Goal: Transaction & Acquisition: Purchase product/service

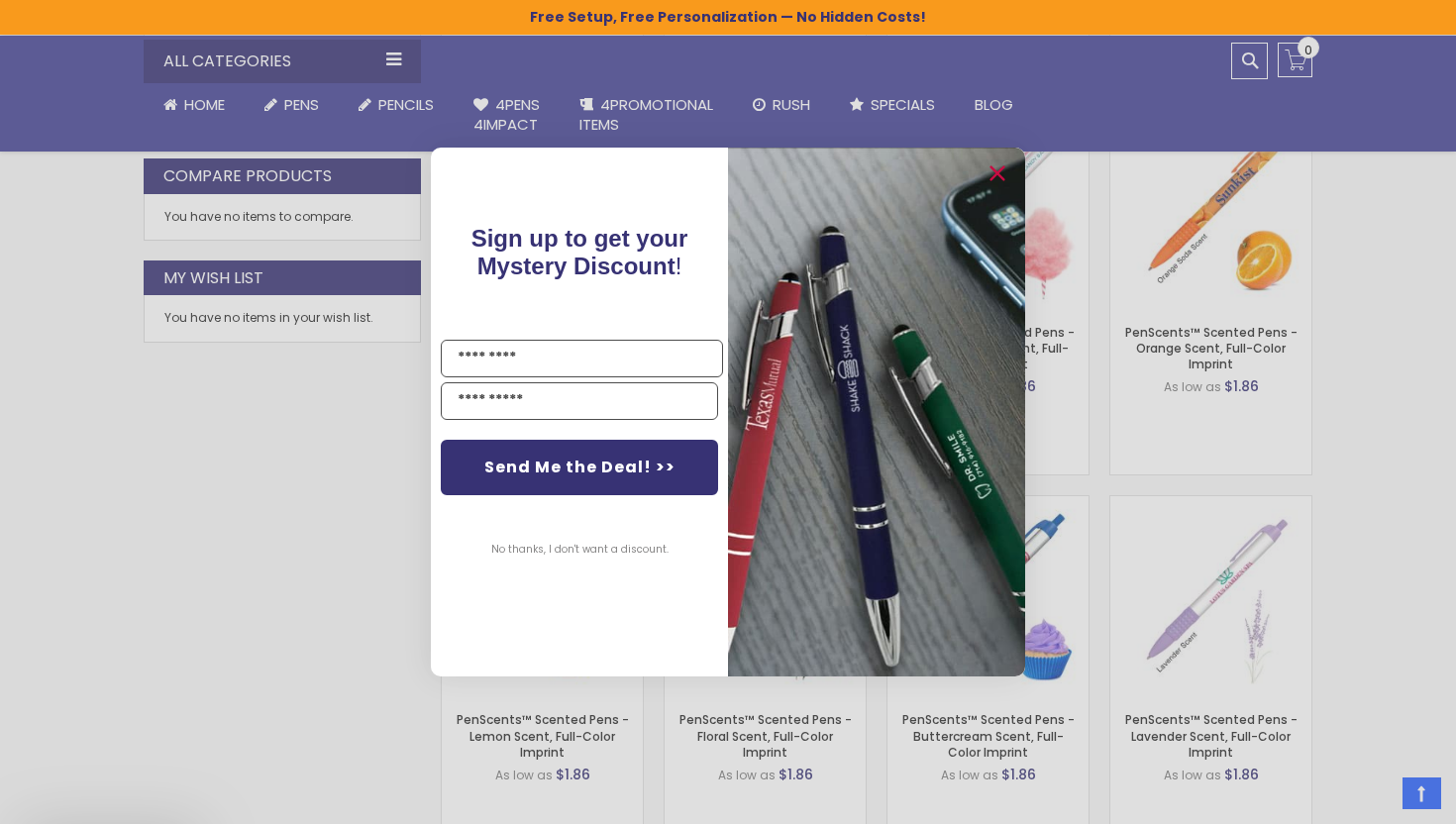
scroll to position [956, 0]
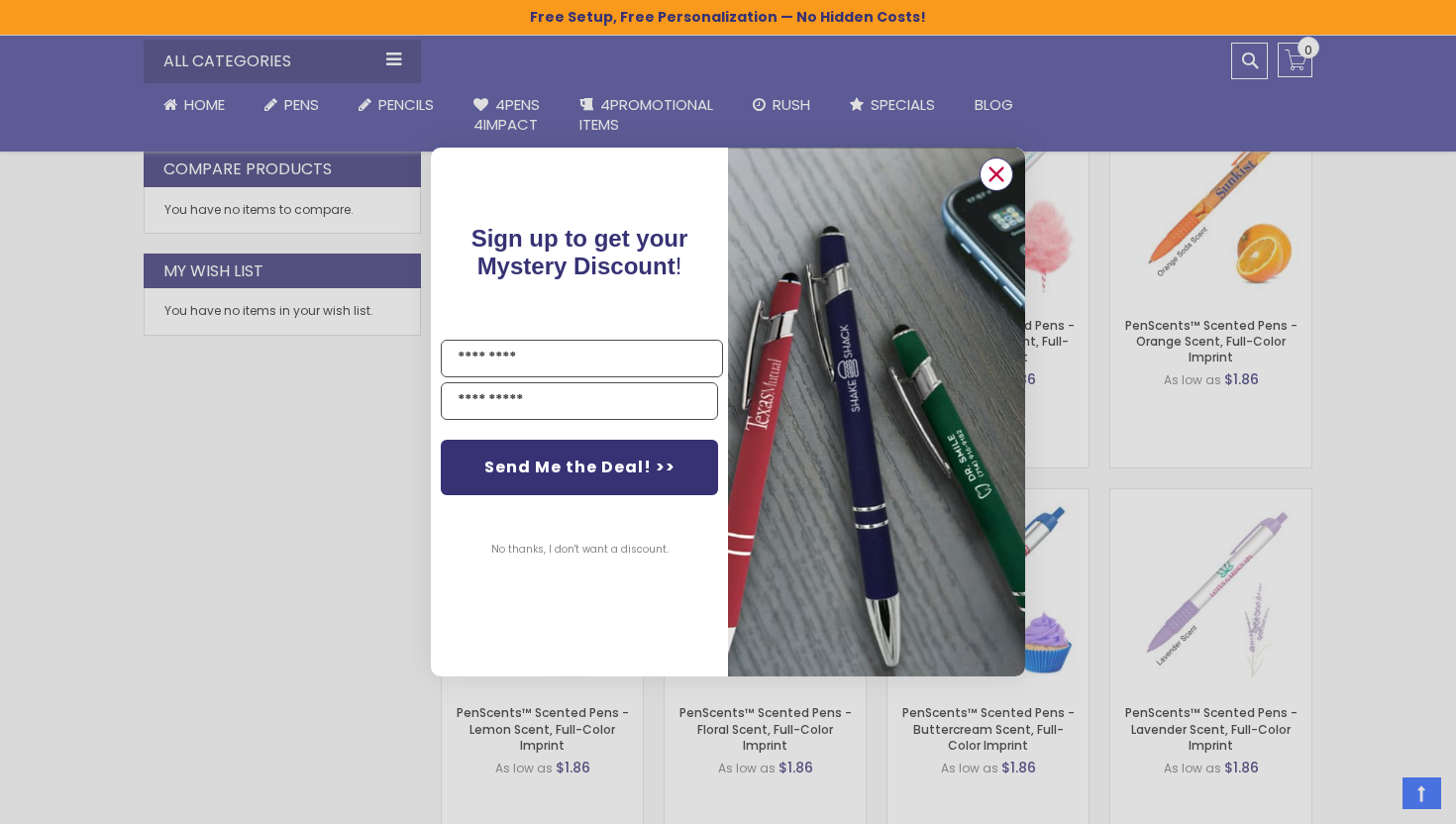
click at [995, 175] on icon "Close dialog" at bounding box center [996, 174] width 13 height 13
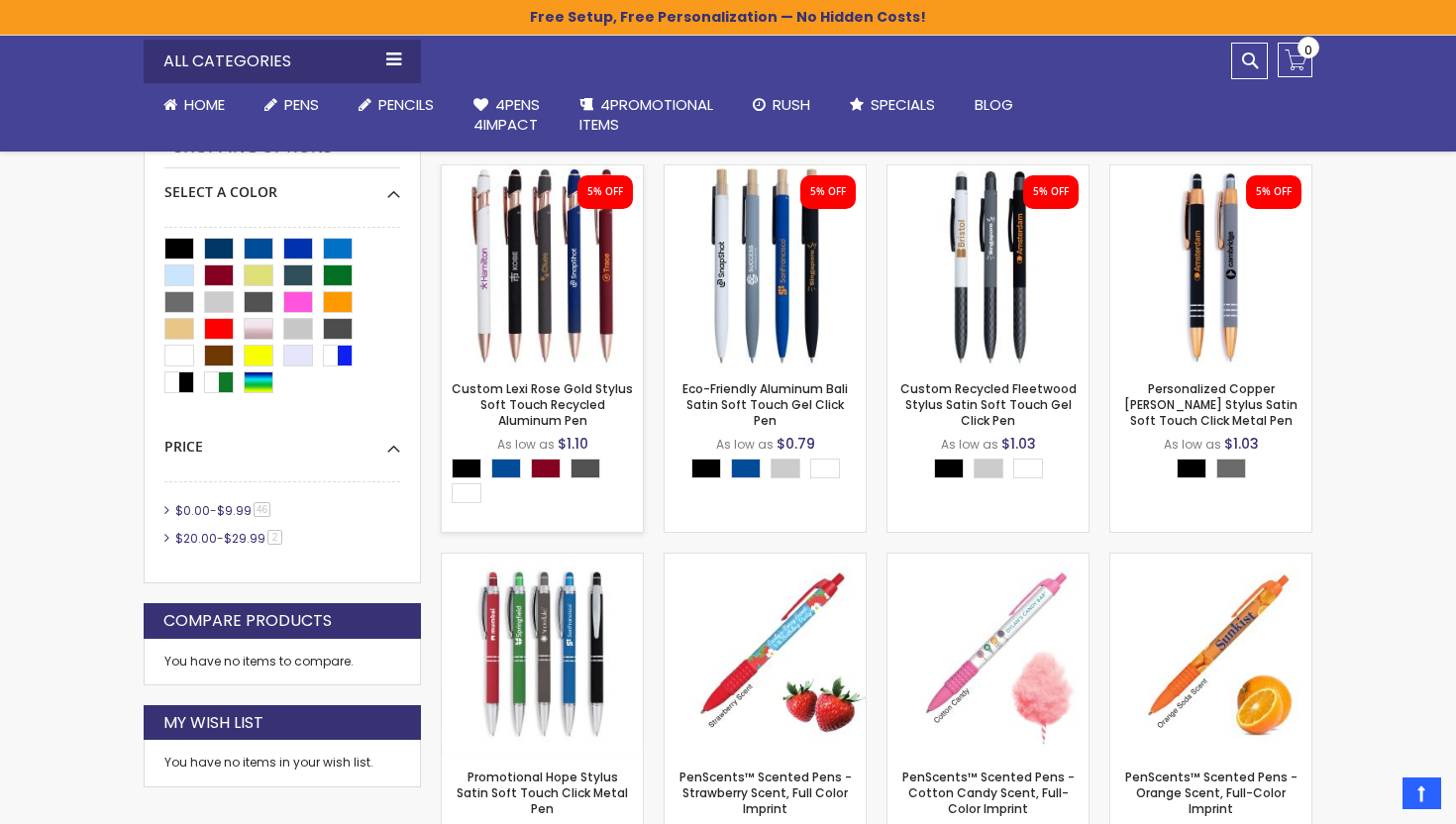
scroll to position [506, 0]
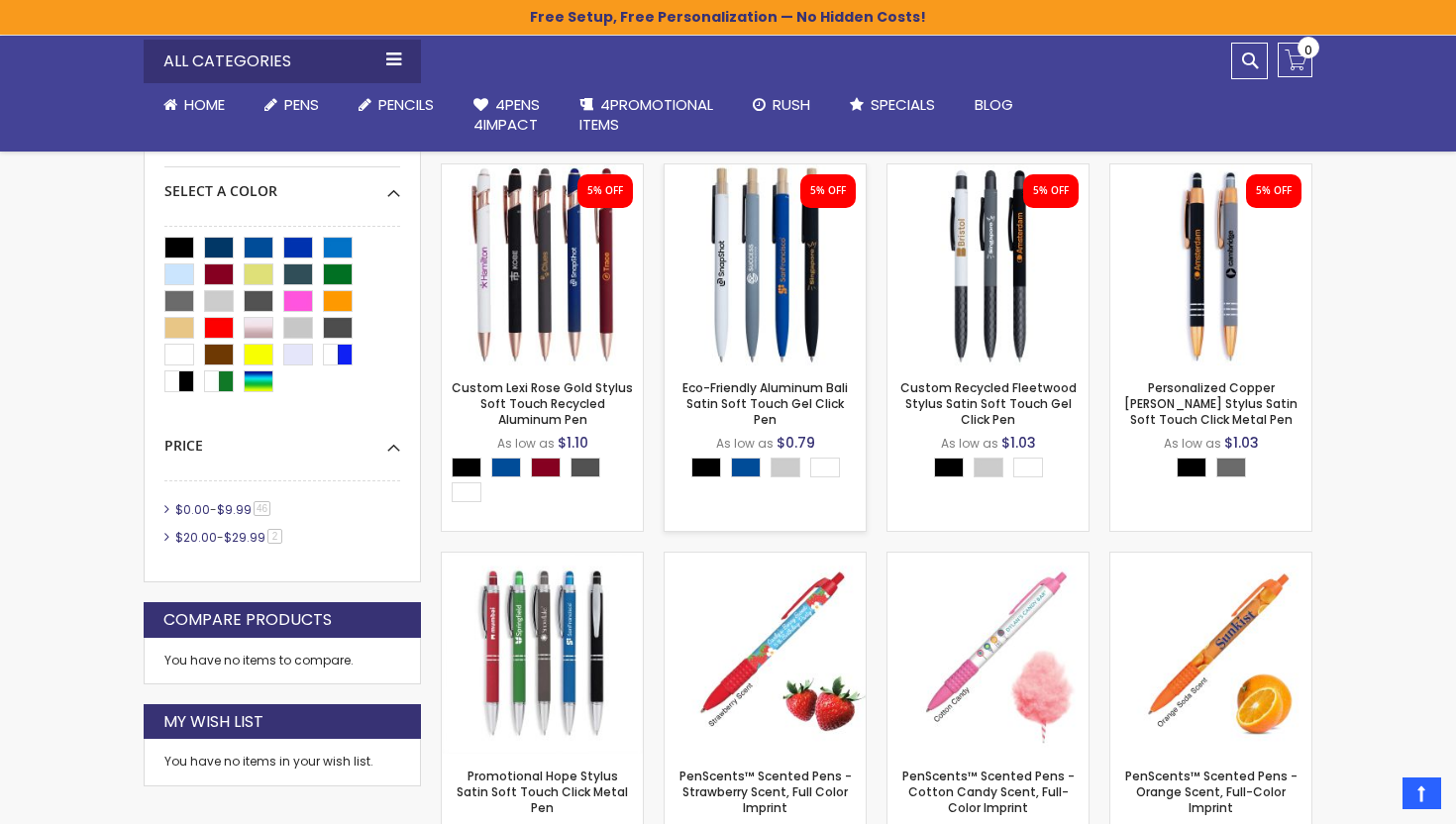
click at [761, 299] on img at bounding box center [765, 265] width 201 height 201
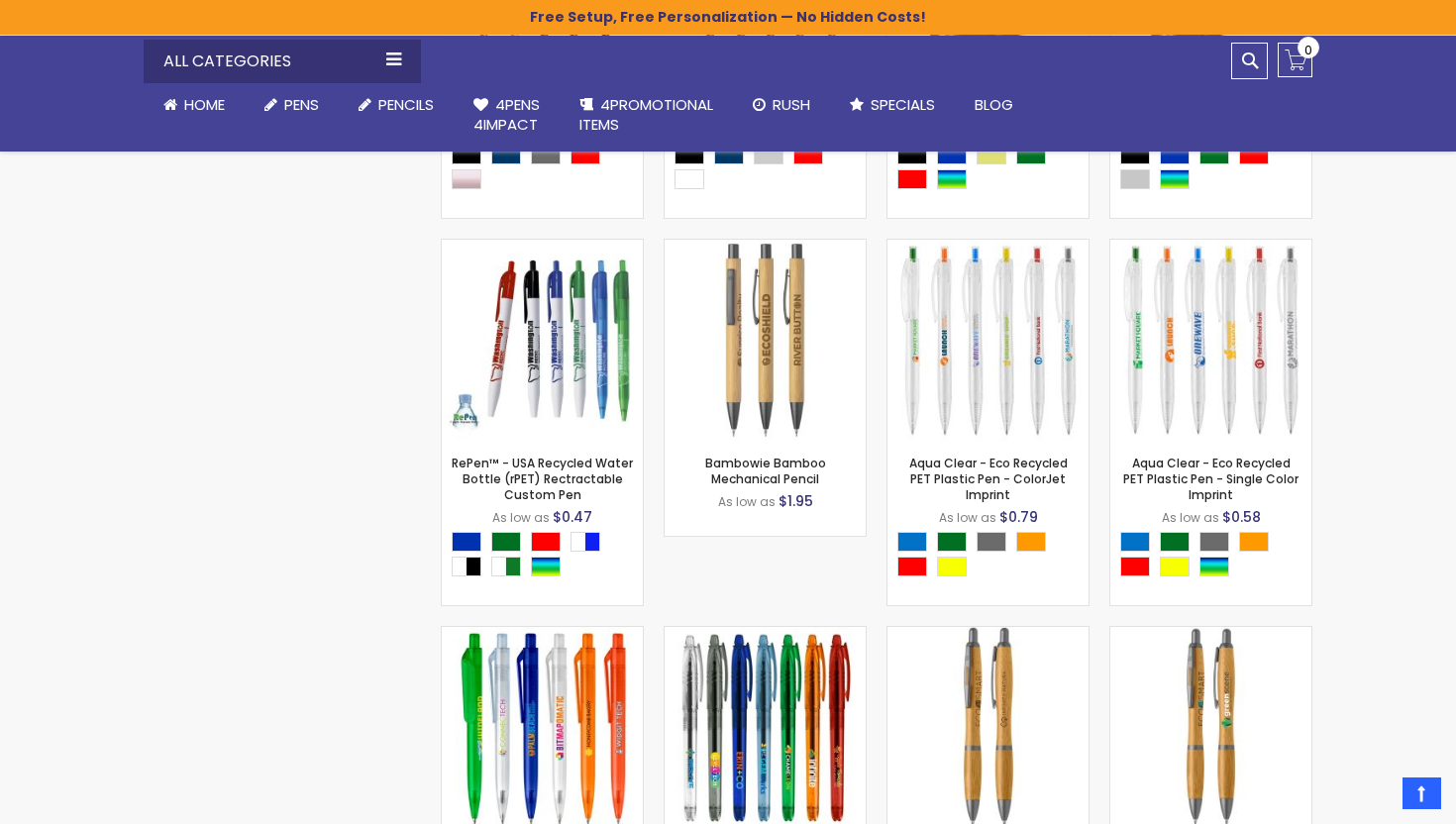
scroll to position [3148, 0]
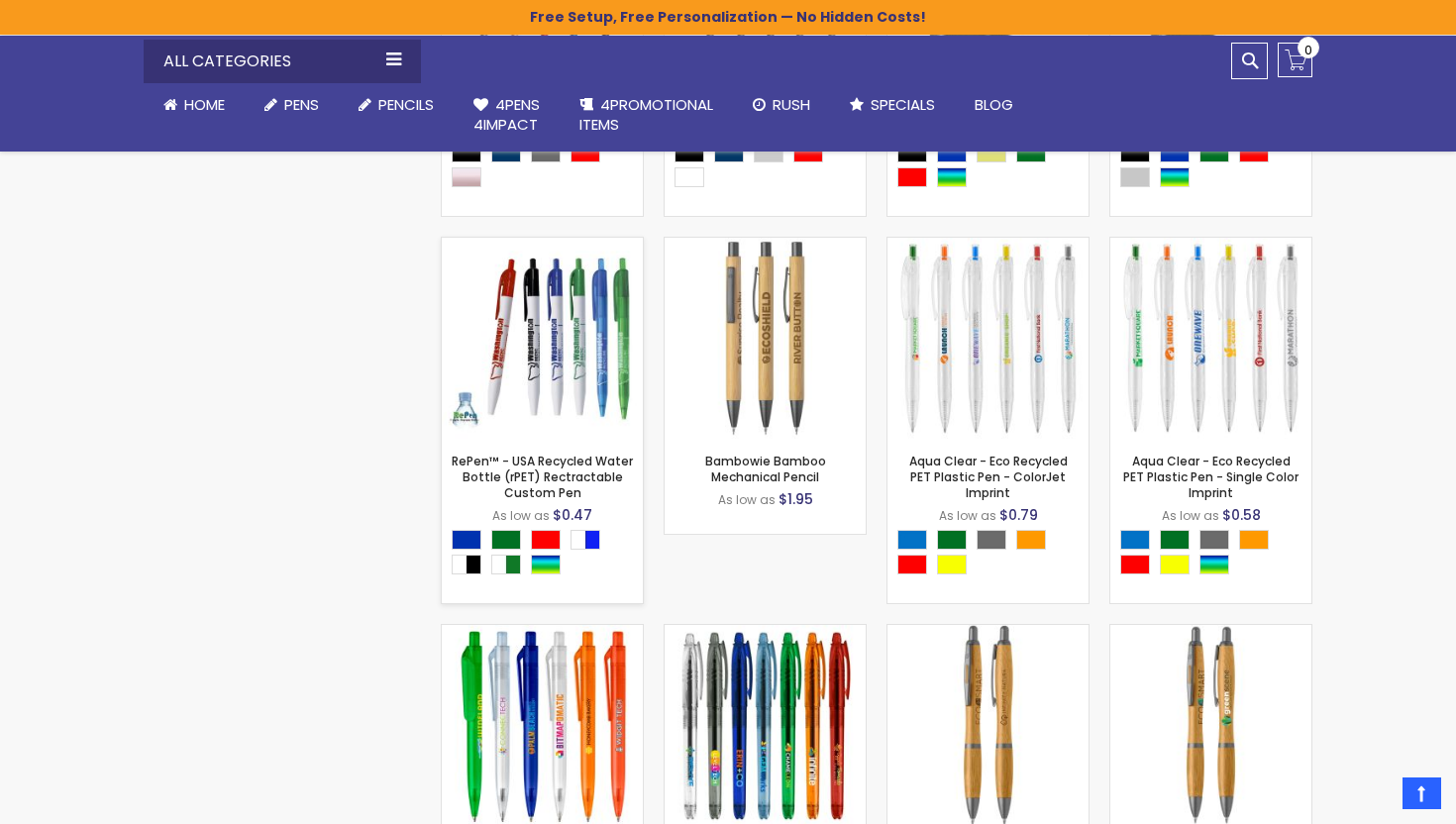
click at [563, 379] on img at bounding box center [542, 338] width 201 height 201
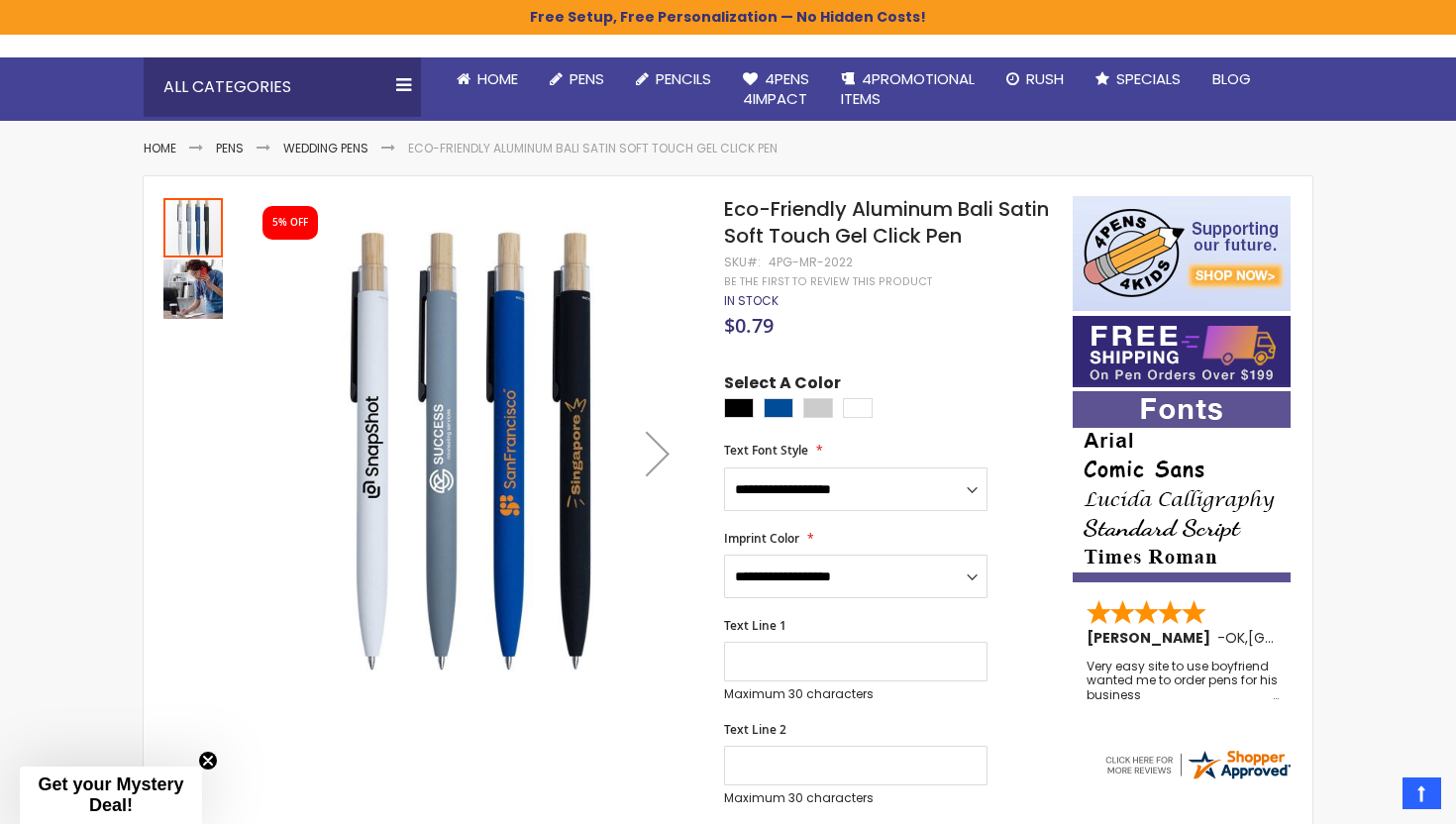
scroll to position [242, 0]
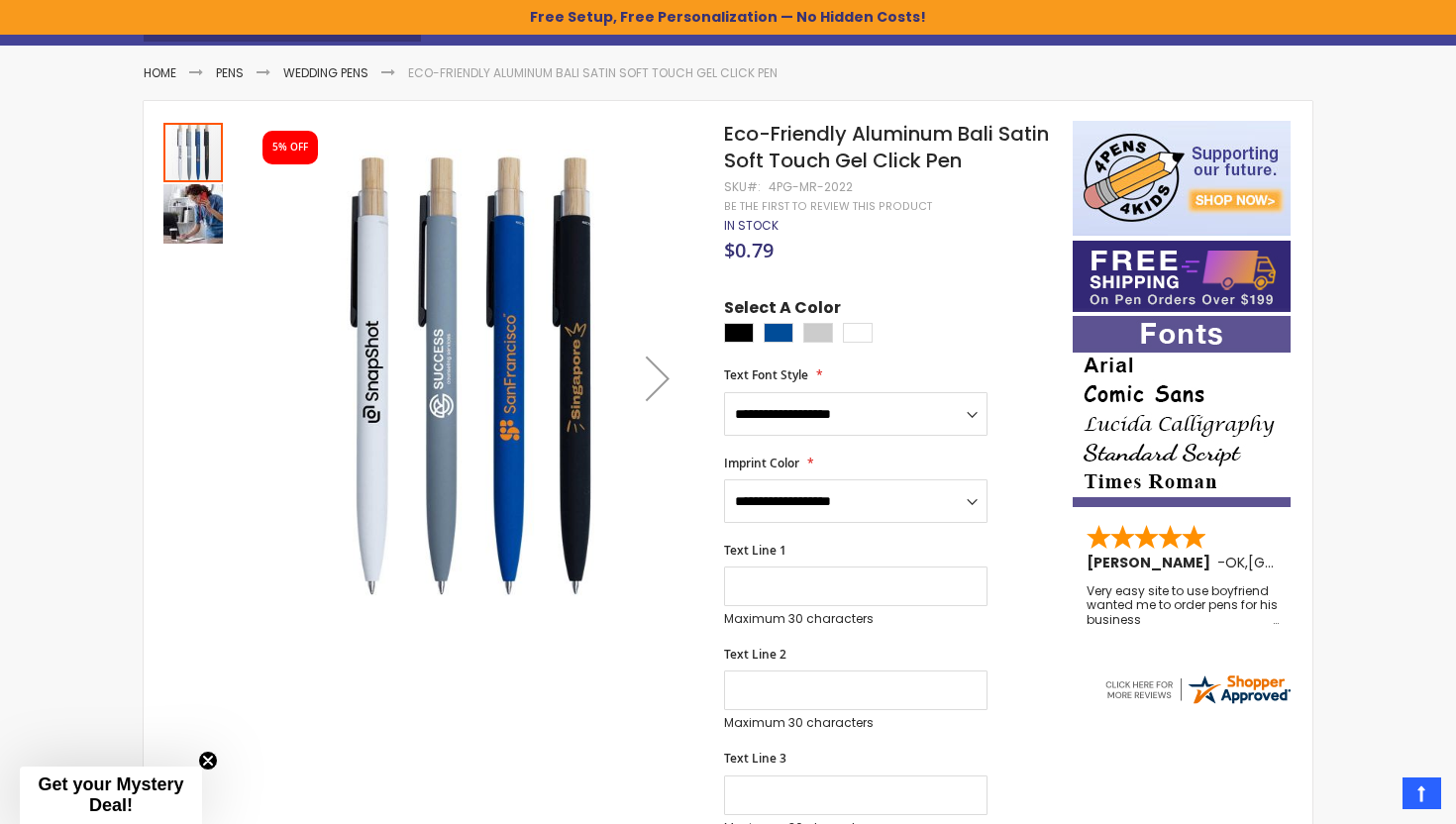
click at [658, 380] on div "Next" at bounding box center [658, 378] width 80 height 80
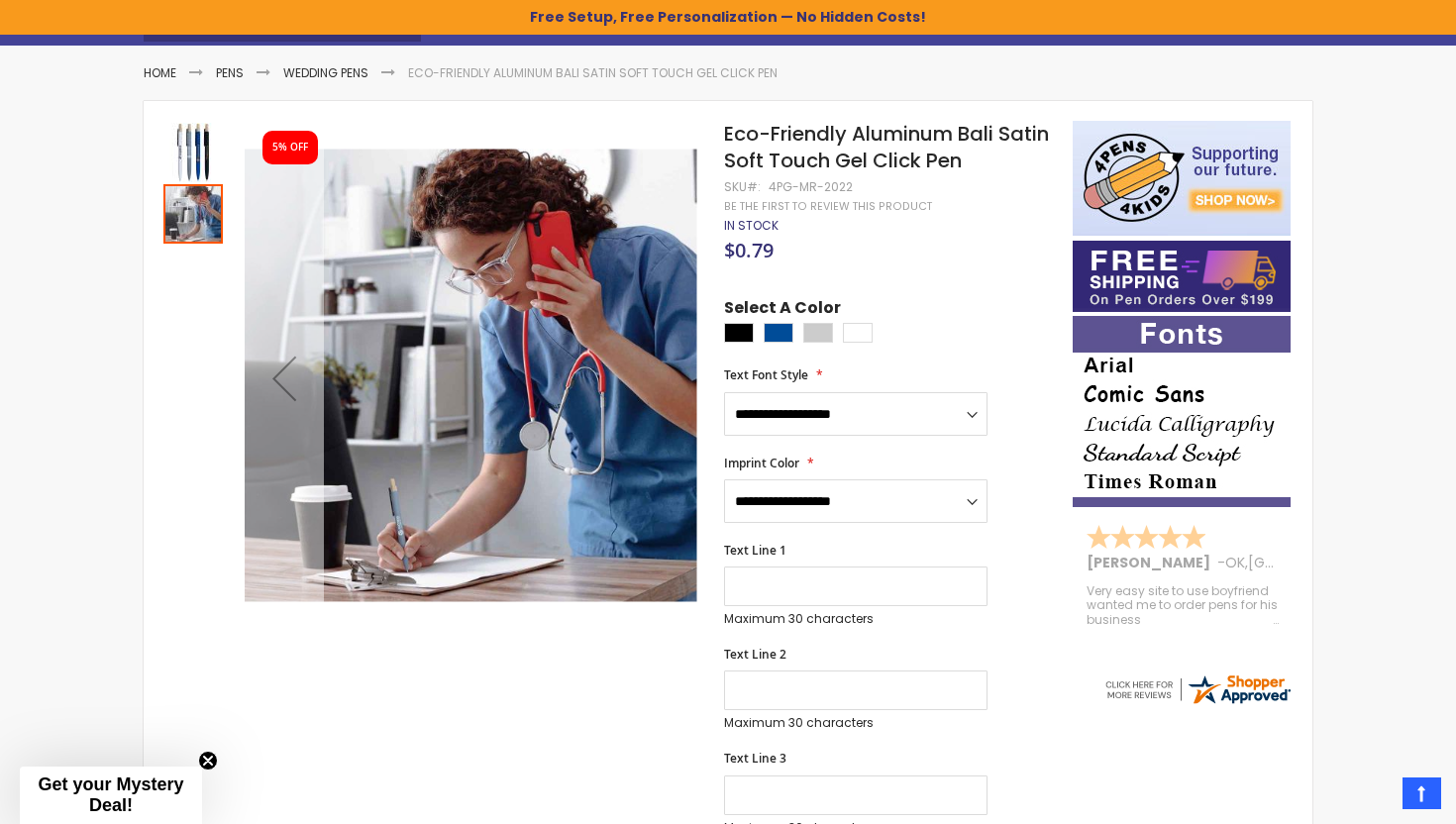
click at [279, 370] on div "Previous" at bounding box center [285, 378] width 80 height 80
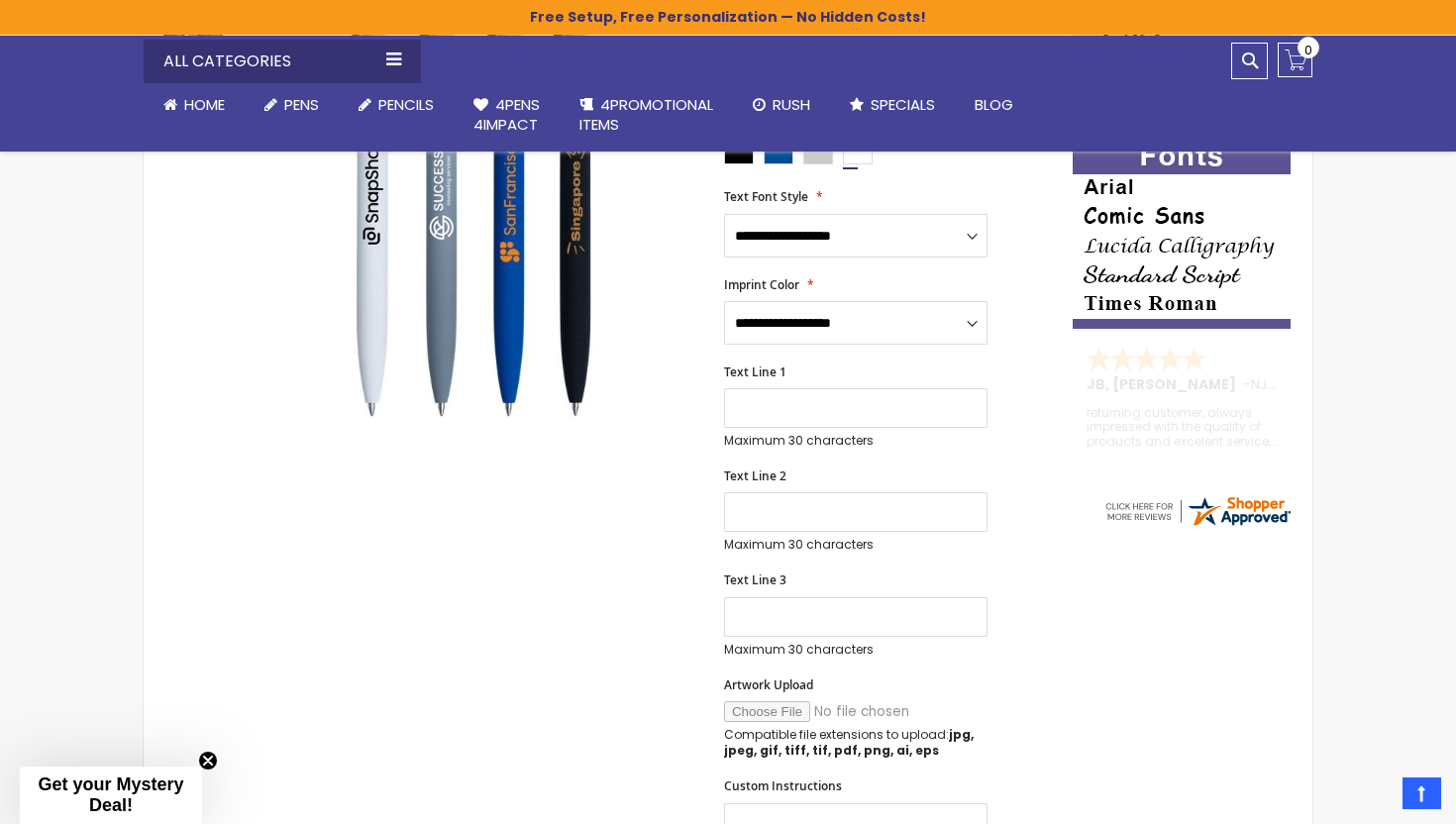
scroll to position [163, 0]
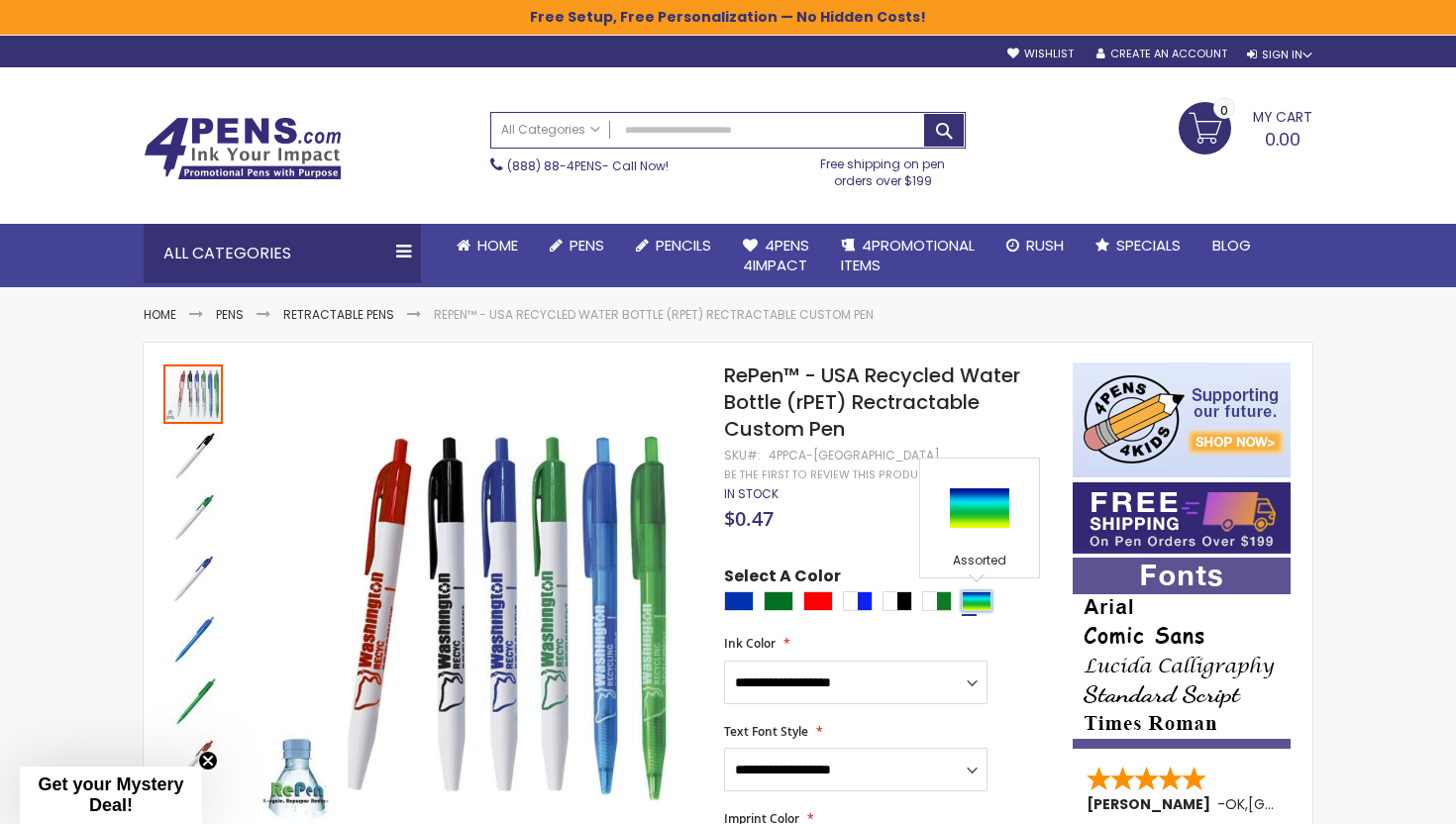
click at [979, 603] on div "Assorted" at bounding box center [976, 601] width 30 height 20
type input "****"
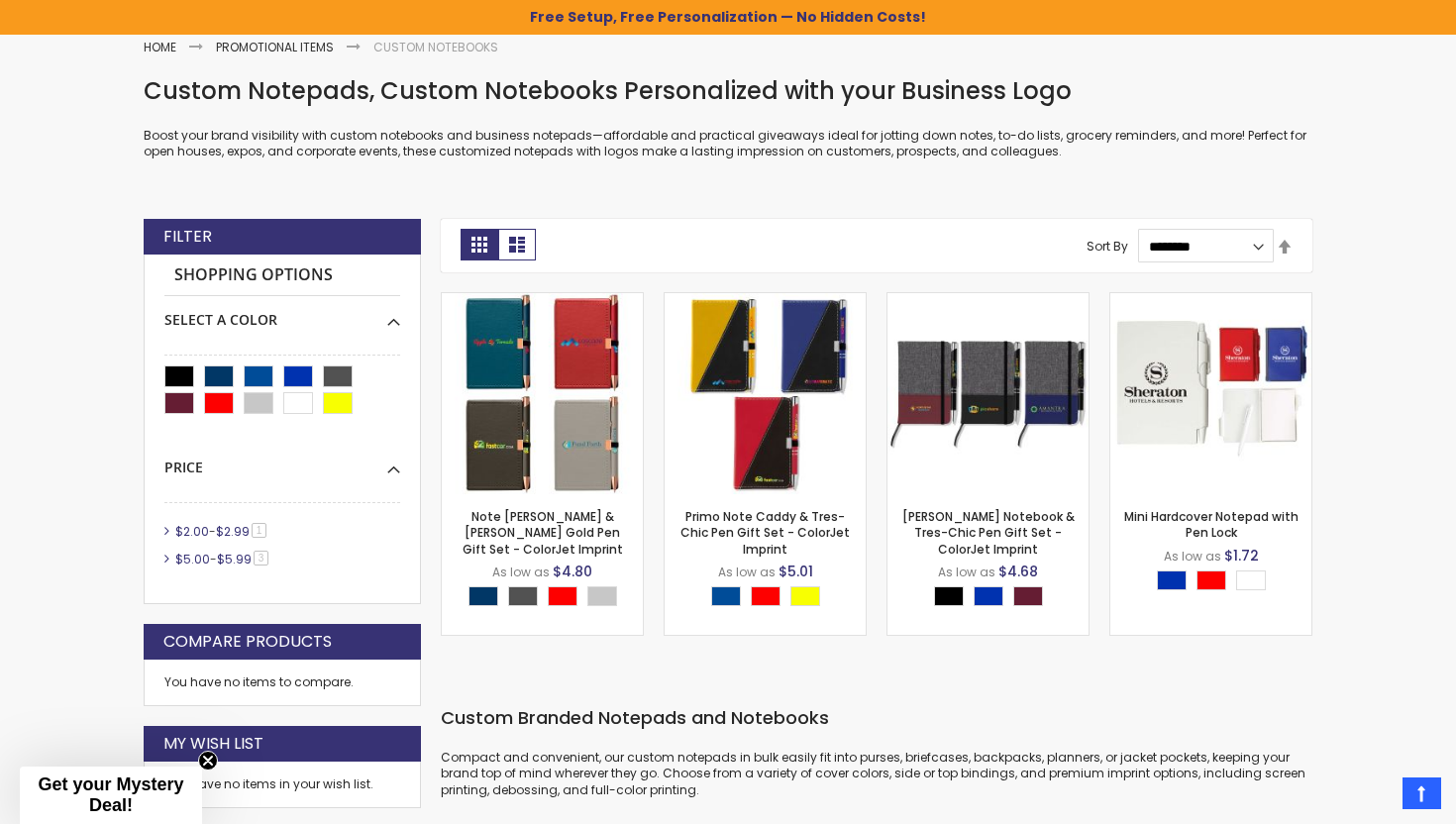
scroll to position [276, 0]
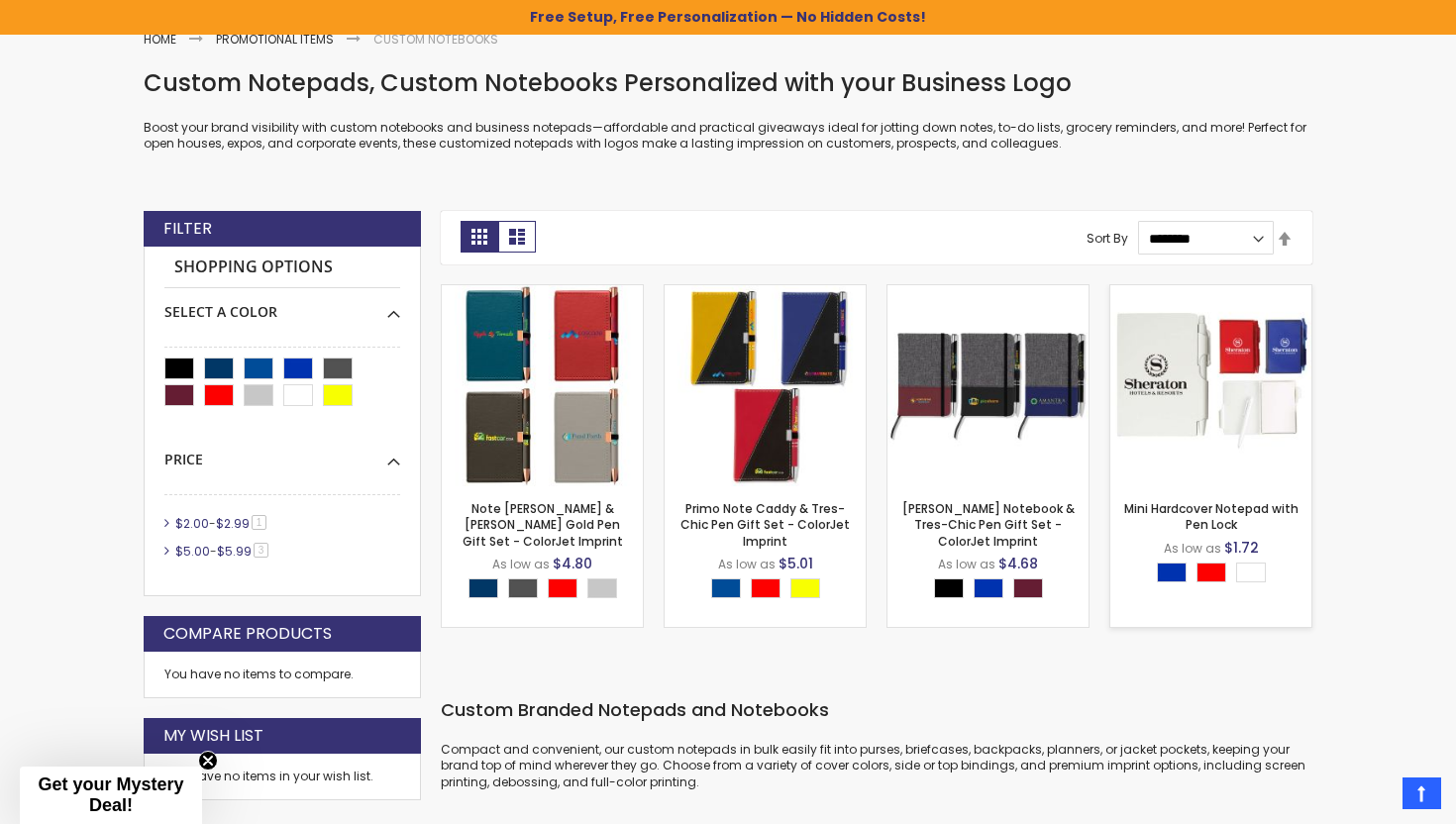
click at [1276, 409] on img at bounding box center [1210, 386] width 201 height 201
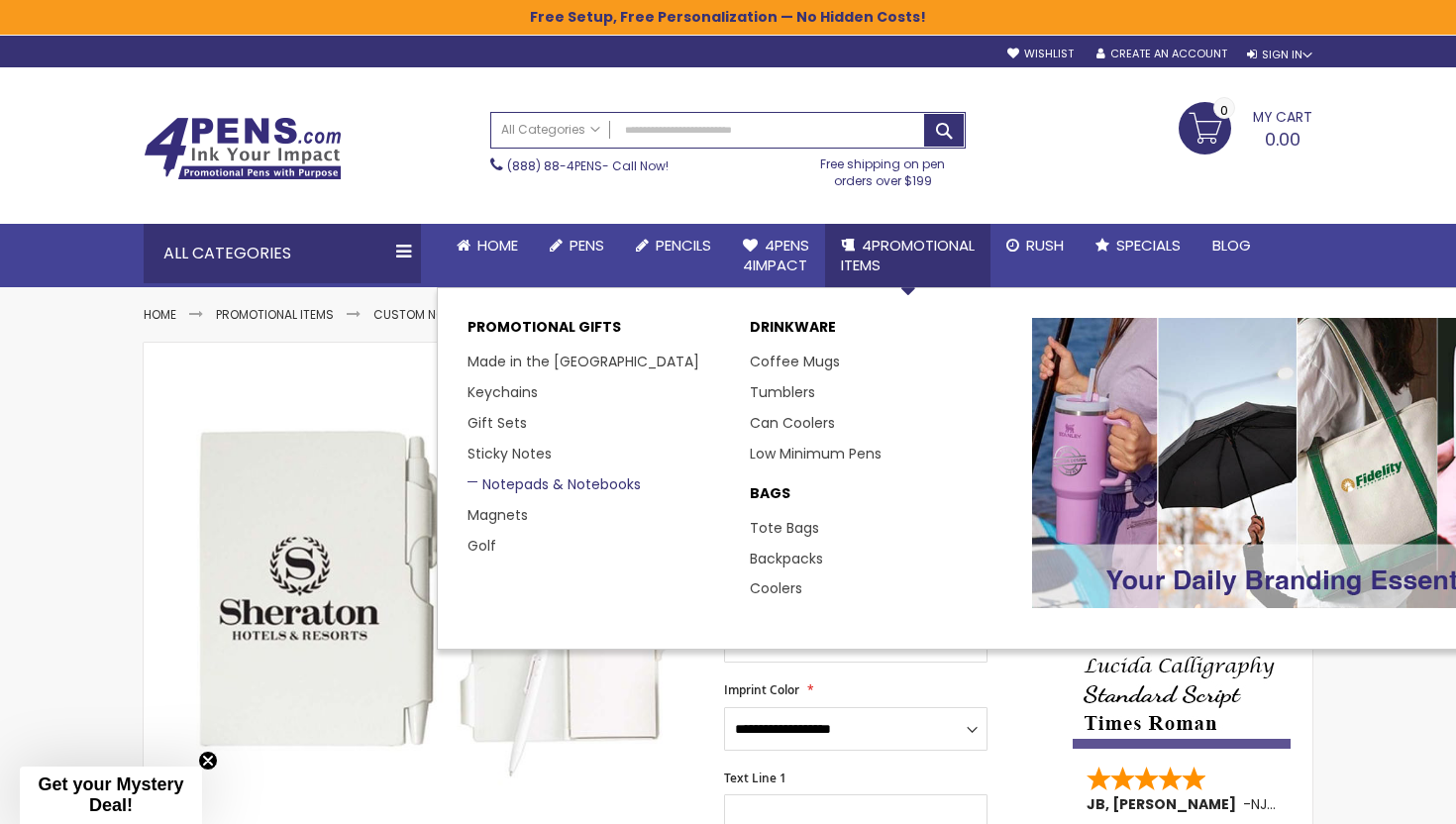
click at [542, 482] on link "Notepads & Notebooks" at bounding box center [554, 485] width 173 height 20
